Goal: Check status: Check status

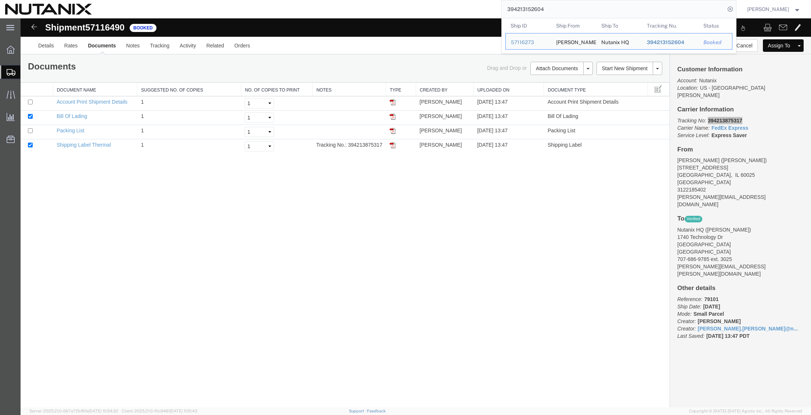
drag, startPoint x: 594, startPoint y: 11, endPoint x: 330, endPoint y: -13, distance: 265.3
click at [330, 0] on html "main_menu Created with Sketch. Collapse Menu Overview Shipments Shipment Manage…" at bounding box center [405, 207] width 811 height 415
paste input "57117118"
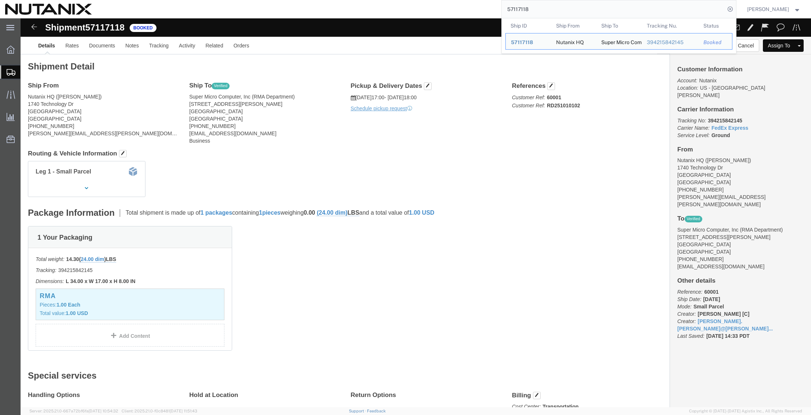
click div "1 Your Packaging Total weight: 14.30 ( 24.00 dim ) LBS Tracking: 394215842145 D…"
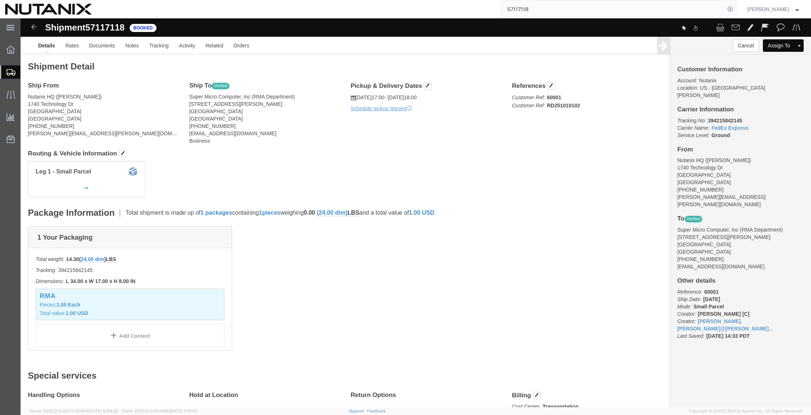
click at [547, 1] on input "57117118" at bounding box center [613, 9] width 223 height 18
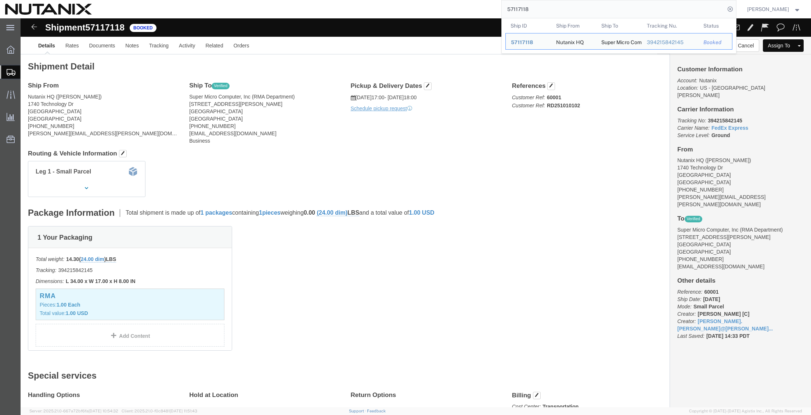
drag, startPoint x: 548, startPoint y: 1, endPoint x: 478, endPoint y: 4, distance: 70.2
click at [478, 4] on div "57117118 Ship ID Ship From Ship To Tracking Nu. Status Ship ID 57117118 Ship Fr…" at bounding box center [417, 9] width 640 height 18
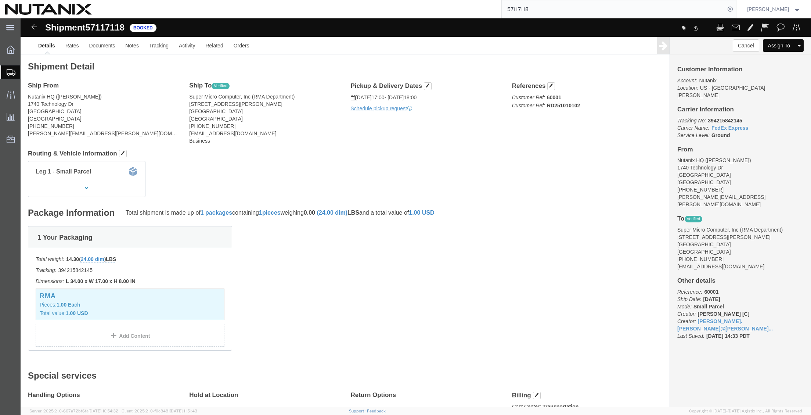
paste input "28"
click at [549, 12] on input "57117288" at bounding box center [613, 9] width 223 height 18
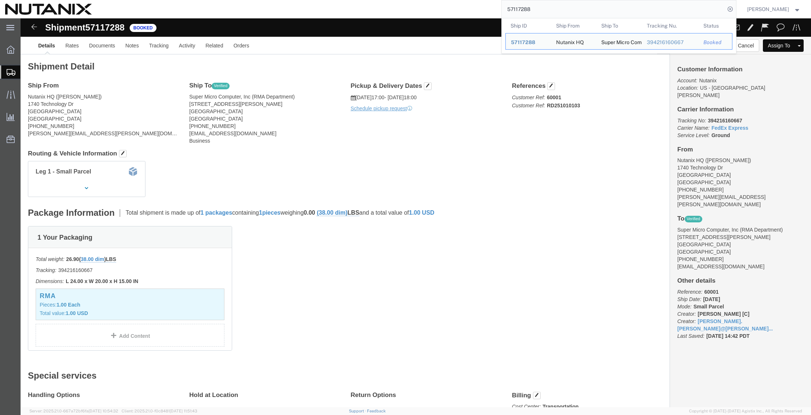
drag, startPoint x: 549, startPoint y: 12, endPoint x: 371, endPoint y: 7, distance: 177.9
paste input "11"
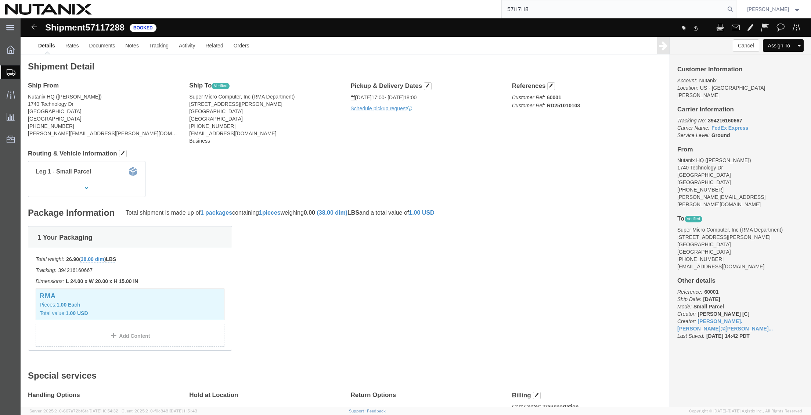
type input "57117118"
